Goal: Information Seeking & Learning: Check status

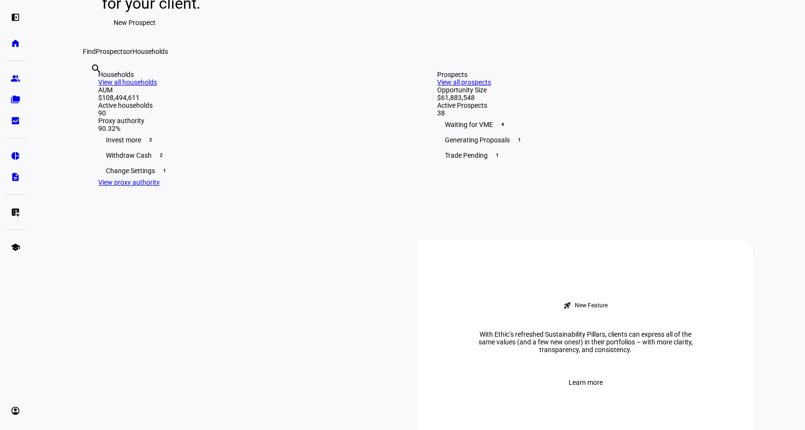
scroll to position [217, 0]
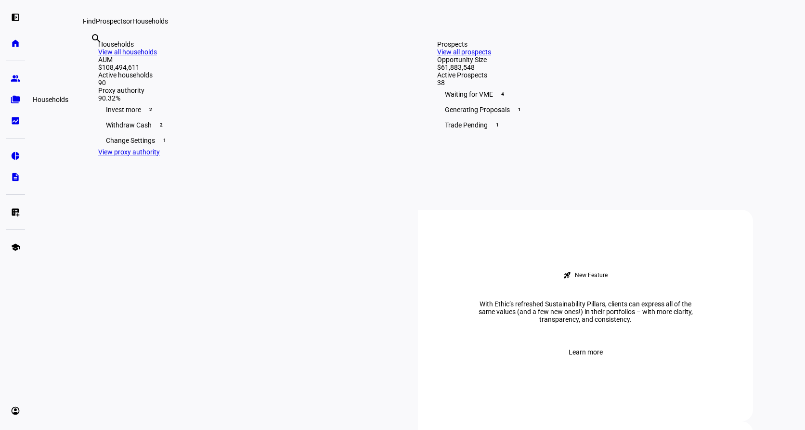
click at [14, 98] on eth-mat-symbol "folder_copy" at bounding box center [16, 100] width 10 height 10
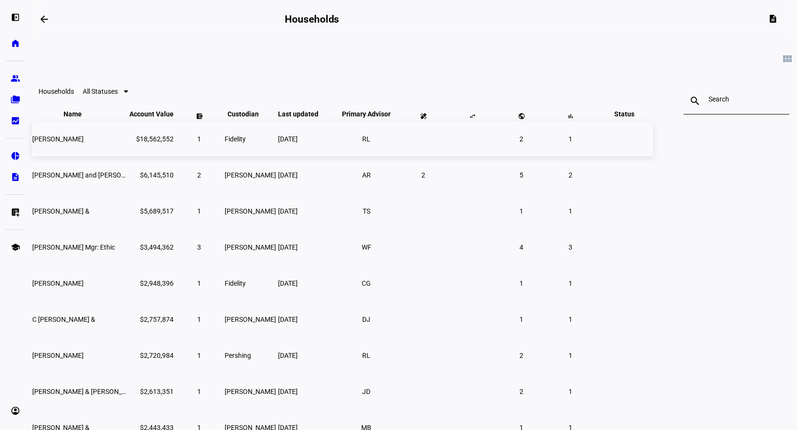
click at [128, 156] on td "[PERSON_NAME]" at bounding box center [80, 138] width 96 height 35
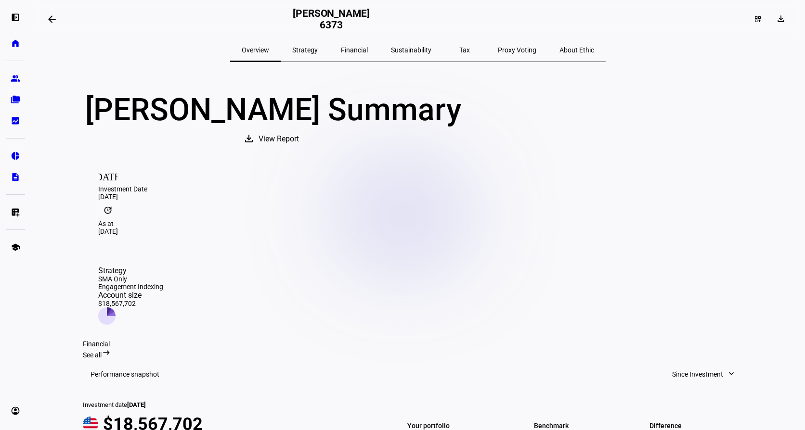
click at [459, 52] on span "Tax" at bounding box center [464, 50] width 11 height 7
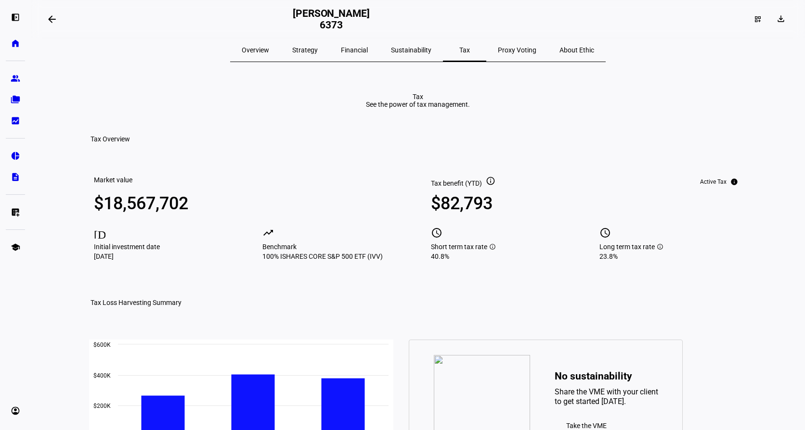
click at [59, 26] on span at bounding box center [51, 19] width 23 height 23
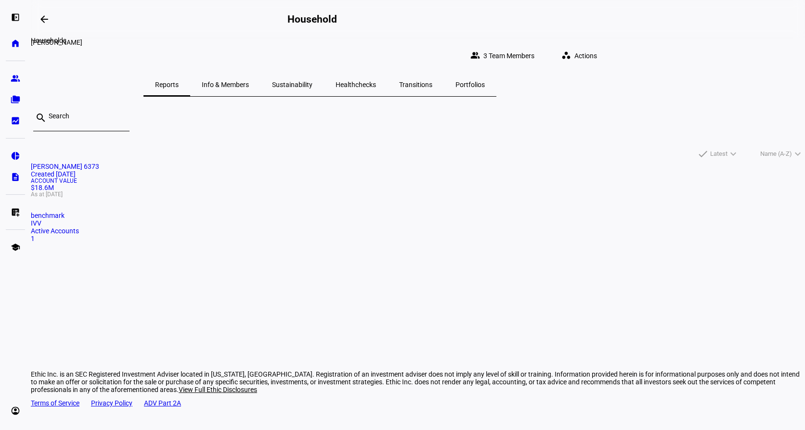
click at [38, 25] on span at bounding box center [44, 19] width 23 height 23
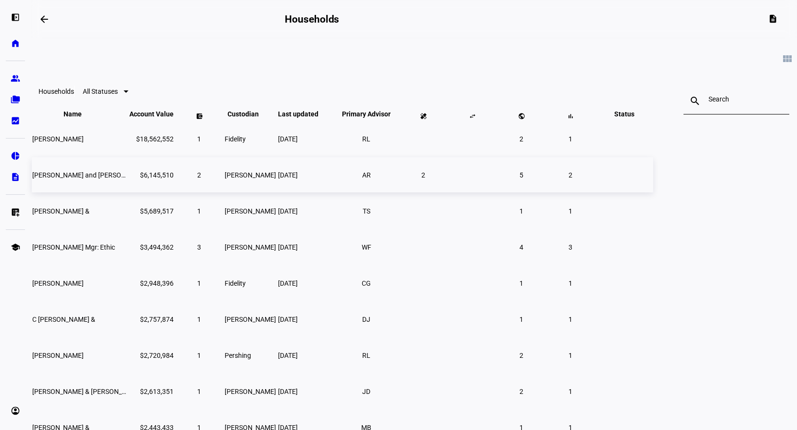
click at [128, 189] on td "[PERSON_NAME] and [PERSON_NAME]" at bounding box center [80, 174] width 96 height 35
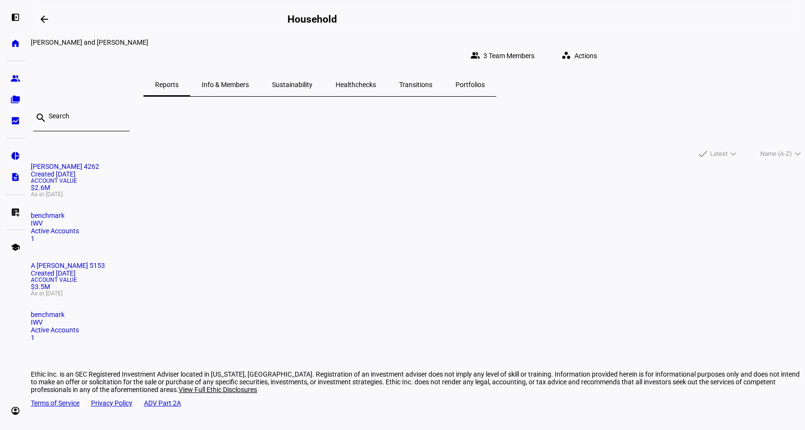
click at [265, 176] on mat-card-title "[PERSON_NAME] 4262 Created [DATE]" at bounding box center [418, 170] width 774 height 15
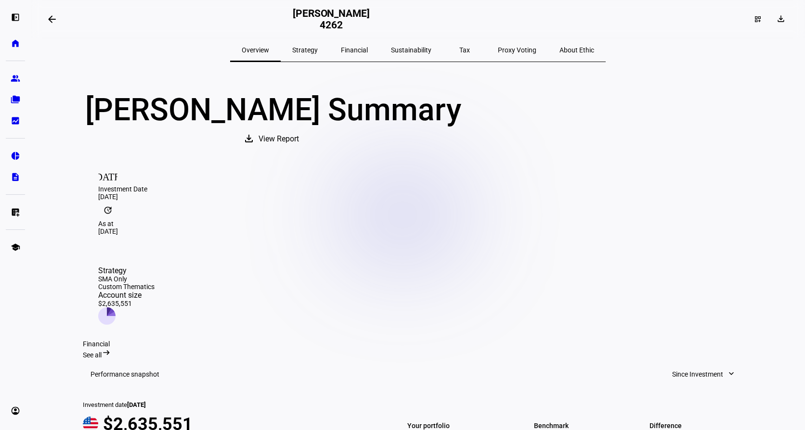
click at [56, 22] on mat-icon "arrow_backwards" at bounding box center [52, 19] width 12 height 12
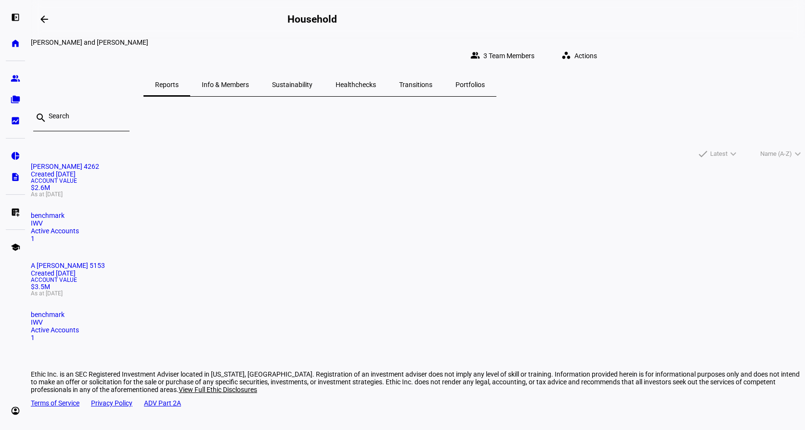
click at [643, 183] on div "[PERSON_NAME] 4262 Created [DATE] Account Value $2.6M As at [DATE] benchmark IW…" at bounding box center [418, 262] width 774 height 198
click at [233, 178] on mat-card-title "[PERSON_NAME] 4262 Created [DATE]" at bounding box center [418, 170] width 774 height 15
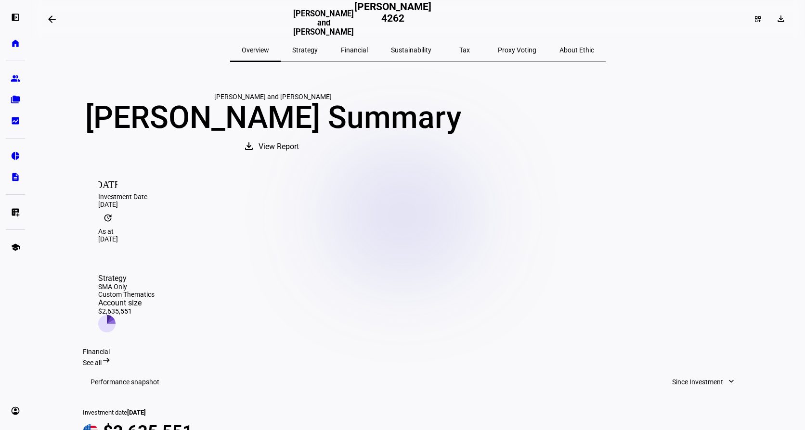
click at [318, 50] on span "Strategy" at bounding box center [305, 50] width 26 height 7
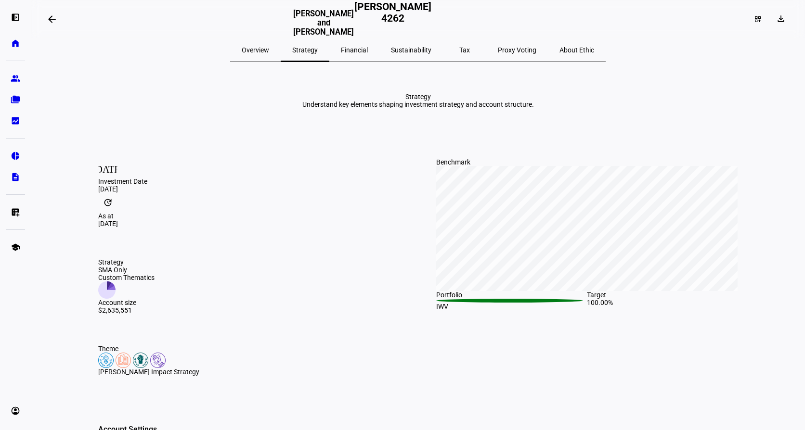
click at [409, 51] on span "Sustainability" at bounding box center [411, 50] width 40 height 7
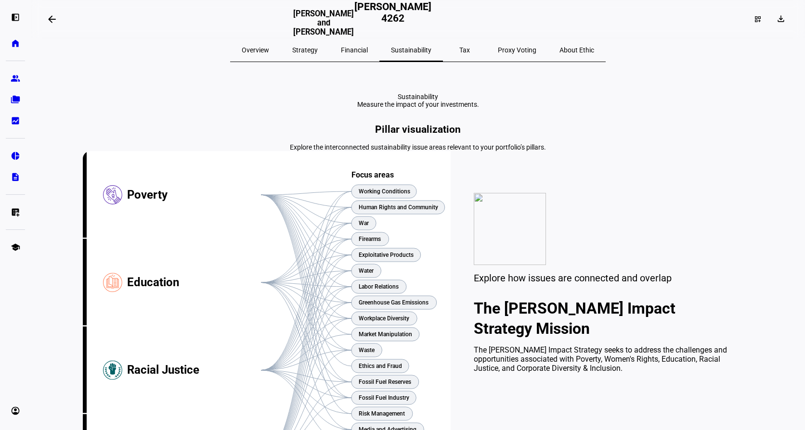
click at [498, 47] on span "Proxy Voting" at bounding box center [517, 50] width 39 height 7
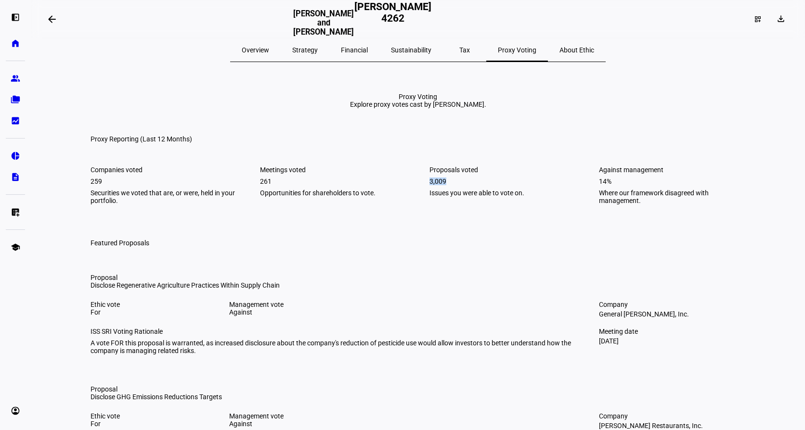
drag, startPoint x: 468, startPoint y: 225, endPoint x: 419, endPoint y: 226, distance: 49.1
click at [419, 205] on div "Companies voted 259 Securities we voted that are, or were, held in your portfol…" at bounding box center [417, 185] width 655 height 39
drag, startPoint x: 419, startPoint y: 226, endPoint x: 471, endPoint y: 274, distance: 70.2
click at [269, 53] on span "Overview" at bounding box center [255, 50] width 27 height 7
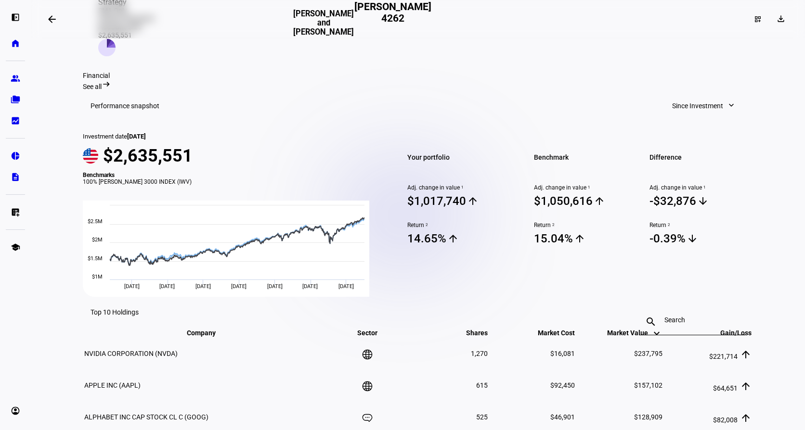
scroll to position [289, 0]
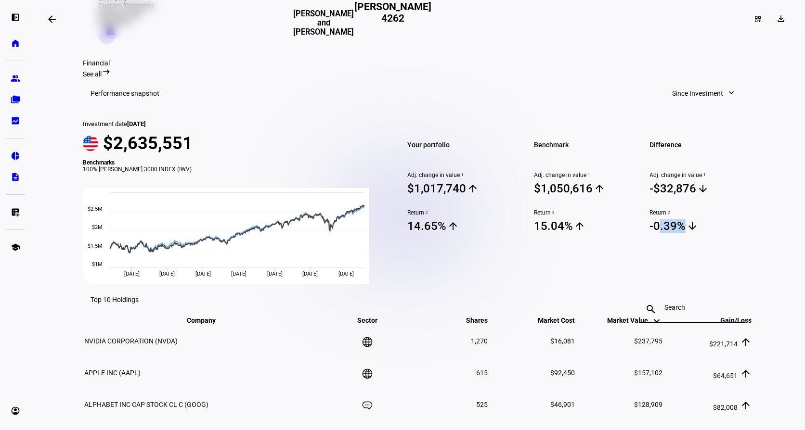
drag, startPoint x: 665, startPoint y: 233, endPoint x: 645, endPoint y: 232, distance: 20.2
click at [649, 232] on span "-0.39% arrow_downward" at bounding box center [700, 226] width 103 height 14
drag, startPoint x: 645, startPoint y: 232, endPoint x: 748, endPoint y: 231, distance: 103.5
click at [748, 232] on mat-card "Performance snapshot Since Investment expand_more Investment date [DATE] $2,635…" at bounding box center [418, 181] width 670 height 206
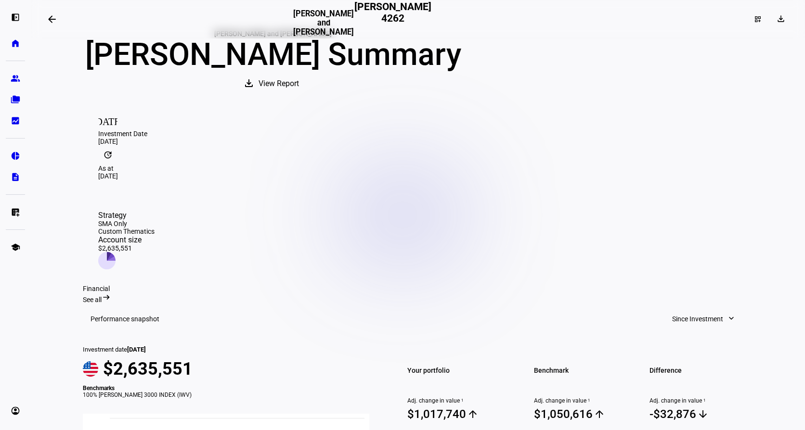
scroll to position [0, 0]
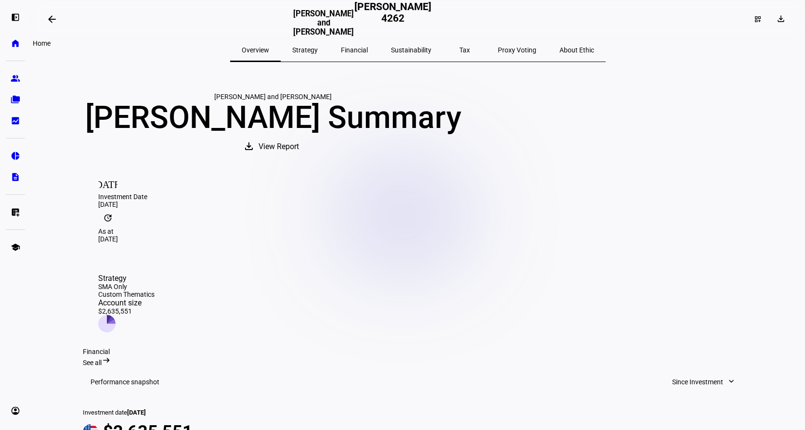
drag, startPoint x: 16, startPoint y: 40, endPoint x: 4, endPoint y: 31, distance: 15.0
click at [16, 40] on eth-mat-symbol "home" at bounding box center [16, 44] width 10 height 10
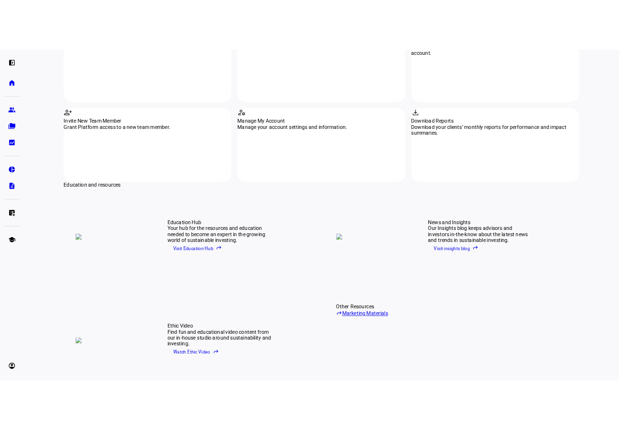
scroll to position [1203, 0]
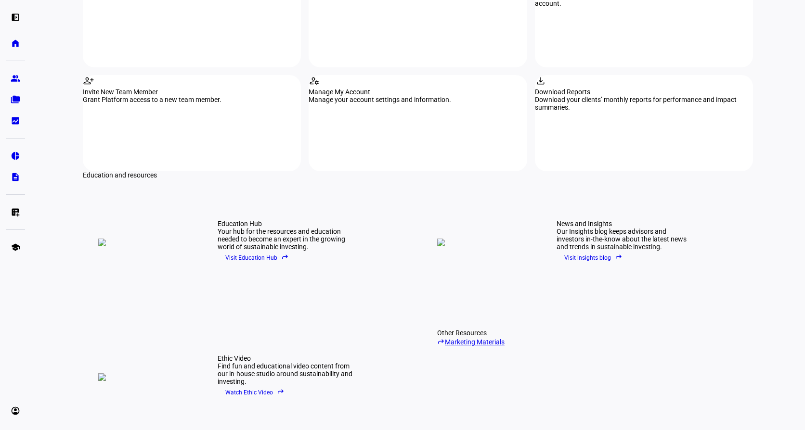
click at [457, 337] on link "reply Marketing Materials" at bounding box center [510, 341] width 146 height 9
